Goal: Check status

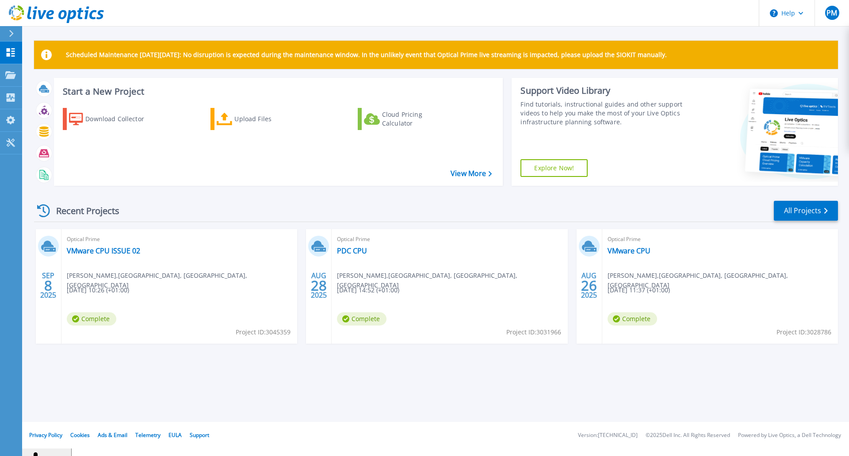
click at [549, 241] on span "Optical Prime" at bounding box center [449, 239] width 225 height 10
click at [103, 250] on link "VMware CPU ISSUE 02" at bounding box center [103, 250] width 73 height 9
